Goal: Obtain resource: Download file/media

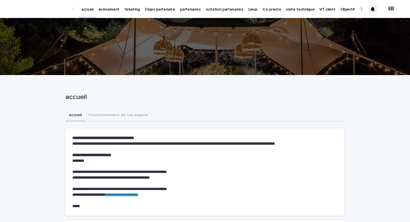
click at [105, 13] on link "événement" at bounding box center [109, 9] width 26 height 18
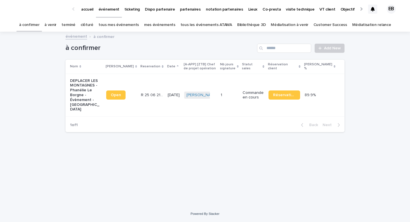
click at [84, 9] on p "accueil" at bounding box center [87, 6] width 12 height 12
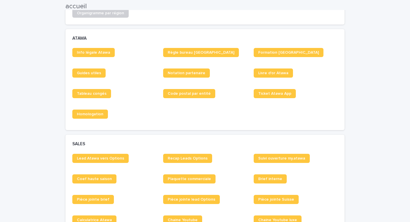
scroll to position [414, 0]
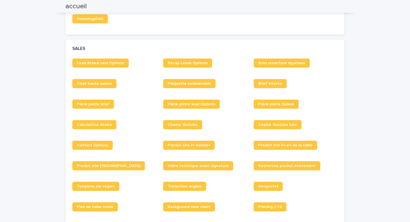
click at [95, 99] on div "Lead Atawa vers Options Recap Leads Options Suivi ouverture my.atawa Coef haute…" at bounding box center [205, 136] width 266 height 157
click at [95, 99] on link "Pièce jointe brief" at bounding box center [93, 103] width 42 height 9
